Goal: Task Accomplishment & Management: Manage account settings

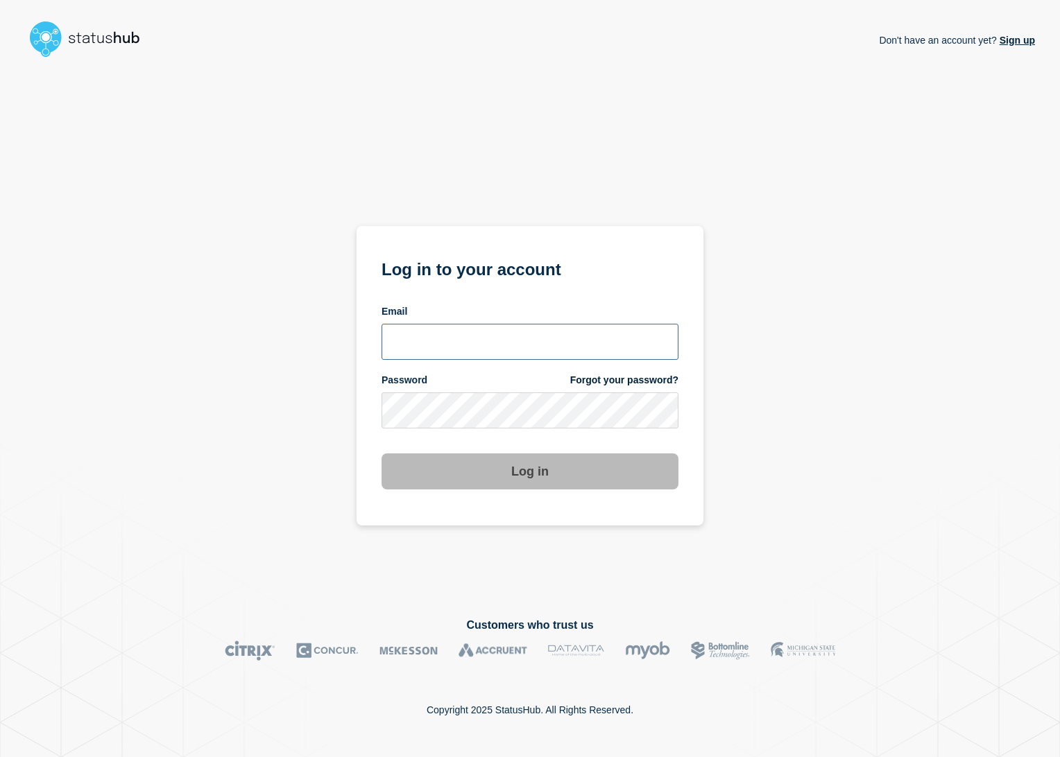
type input "[PERSON_NAME][EMAIL_ADDRESS][PERSON_NAME][DOMAIN_NAME]"
click at [476, 481] on button "Log in" at bounding box center [529, 472] width 297 height 36
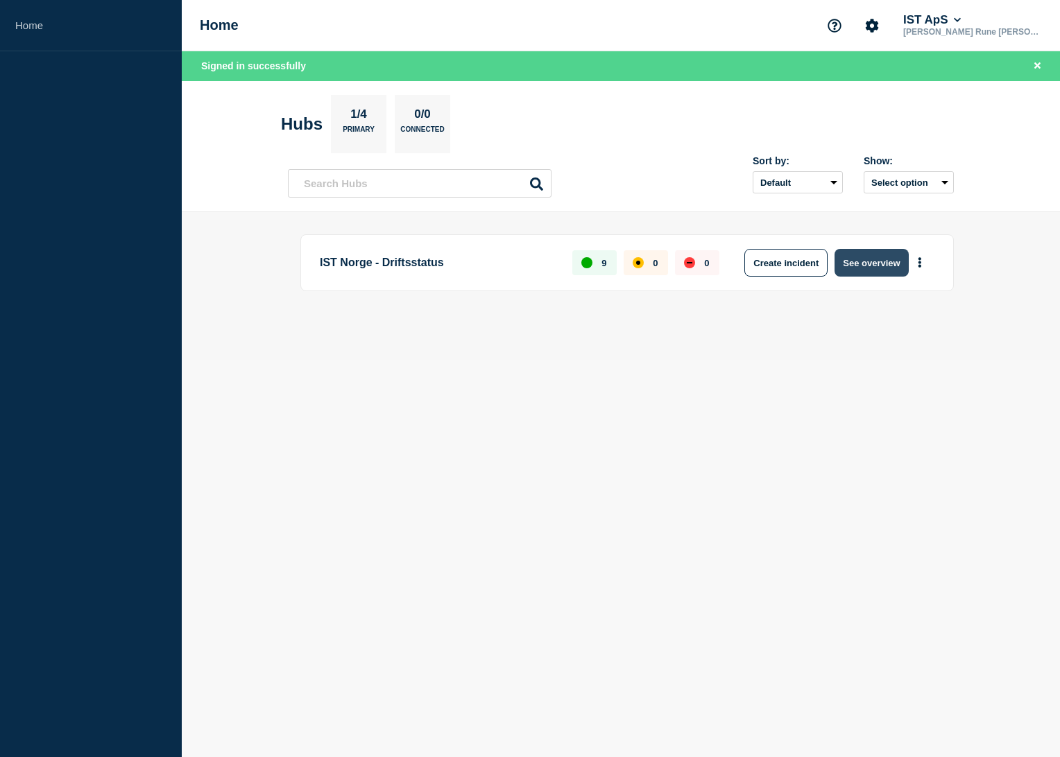
click at [884, 259] on button "See overview" at bounding box center [871, 263] width 74 height 28
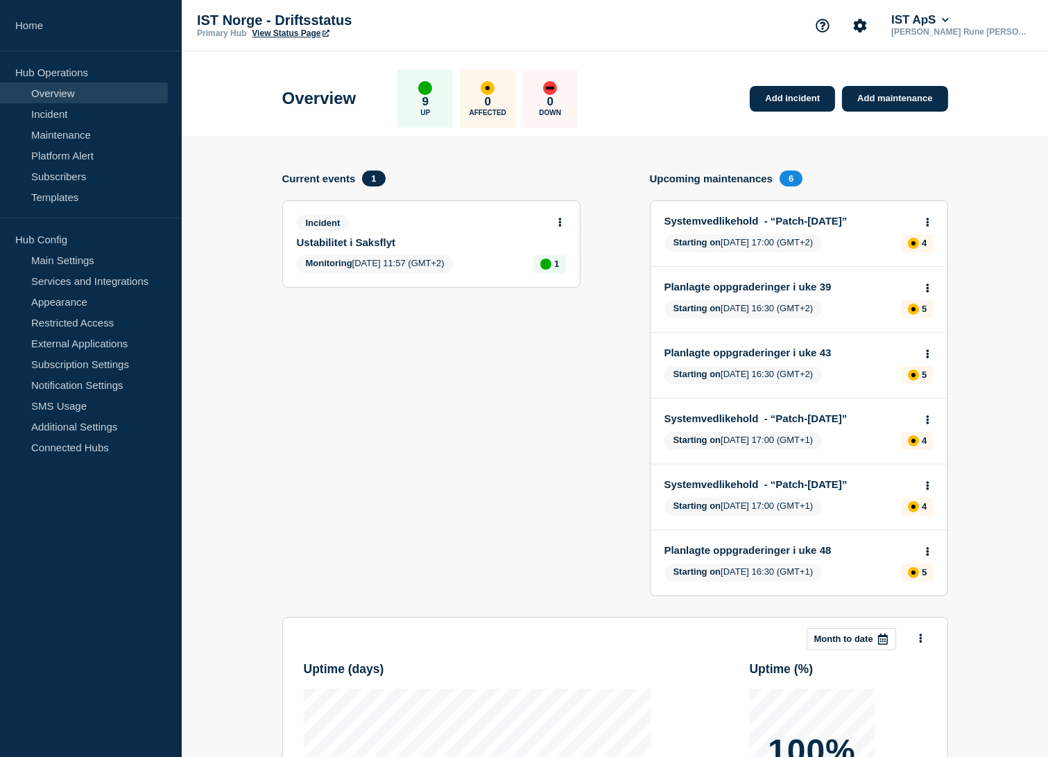
click at [560, 218] on icon at bounding box center [559, 222] width 3 height 9
click at [565, 273] on link "Update incident" at bounding box center [559, 272] width 67 height 11
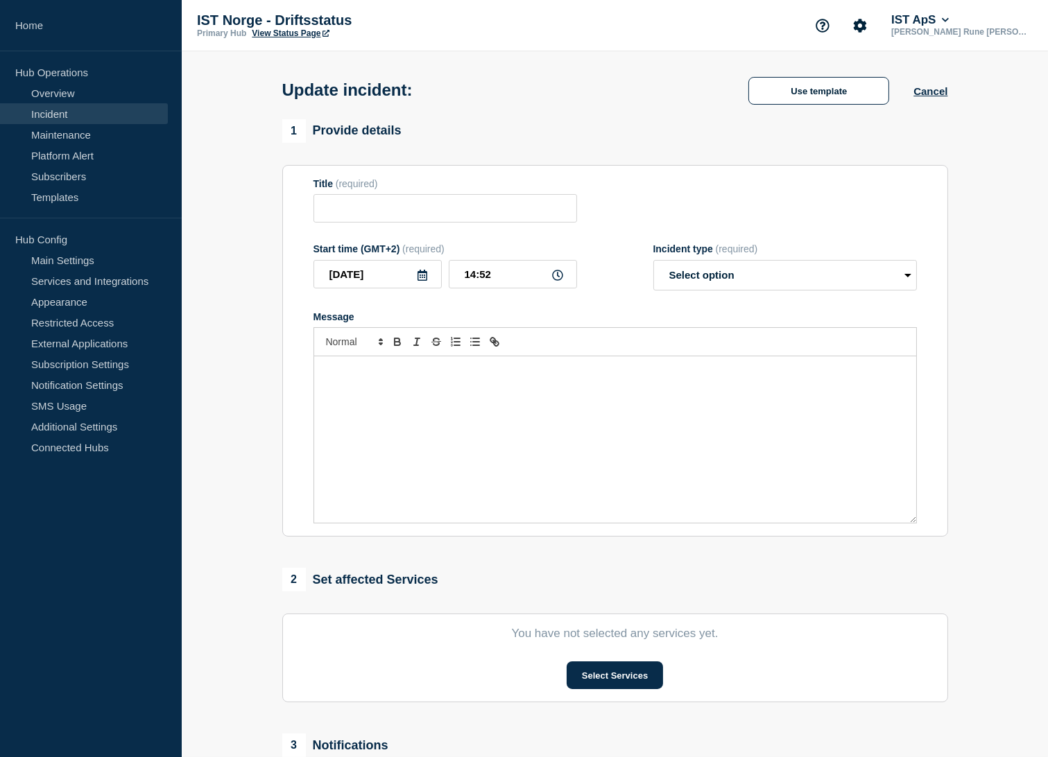
type input "Ustabilitet i Saksflyt"
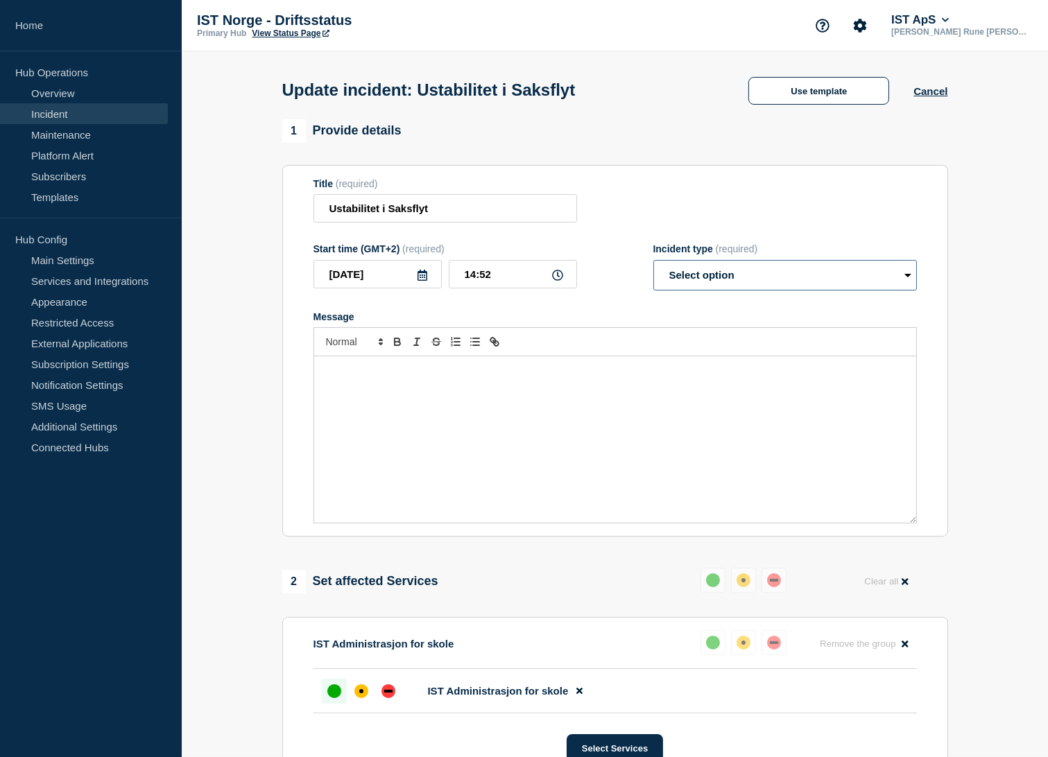
click at [744, 273] on select "Select option Investigating Identified Monitoring Resolved" at bounding box center [785, 275] width 264 height 31
select select "resolved"
click at [653, 264] on select "Select option Investigating Identified Monitoring Resolved" at bounding box center [785, 275] width 264 height 31
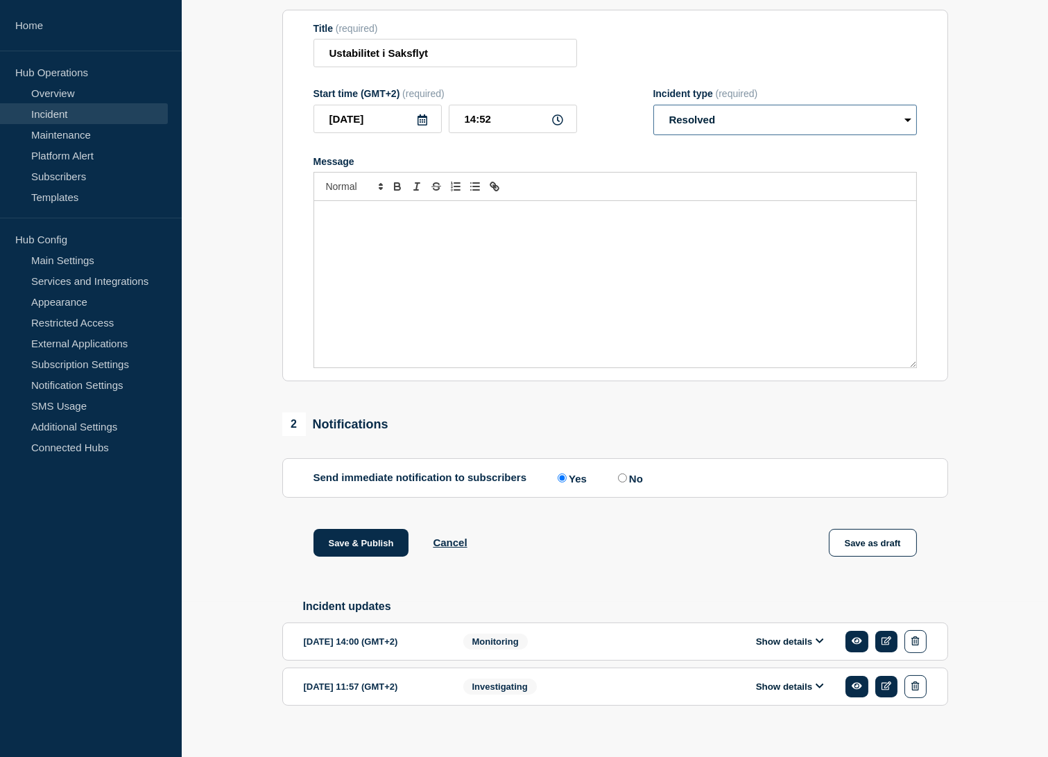
scroll to position [174, 0]
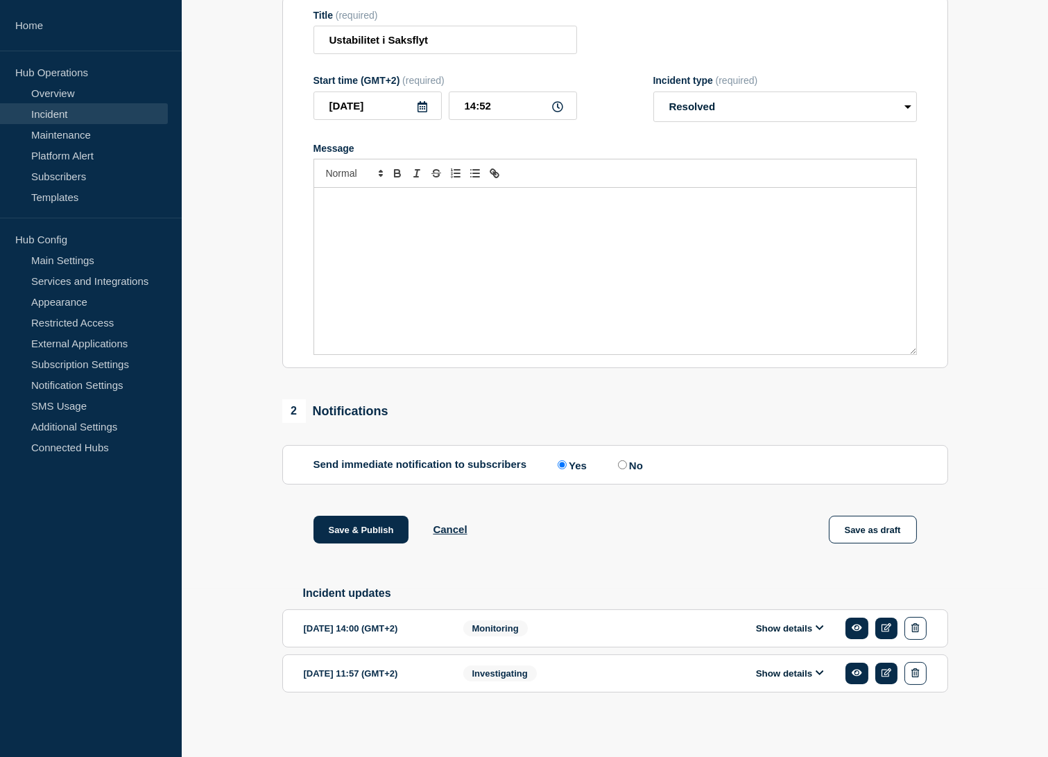
click at [627, 461] on input "No" at bounding box center [622, 465] width 9 height 9
radio input "true"
radio input "false"
click at [355, 525] on button "Save & Publish" at bounding box center [362, 530] width 96 height 28
